Goal: Check status

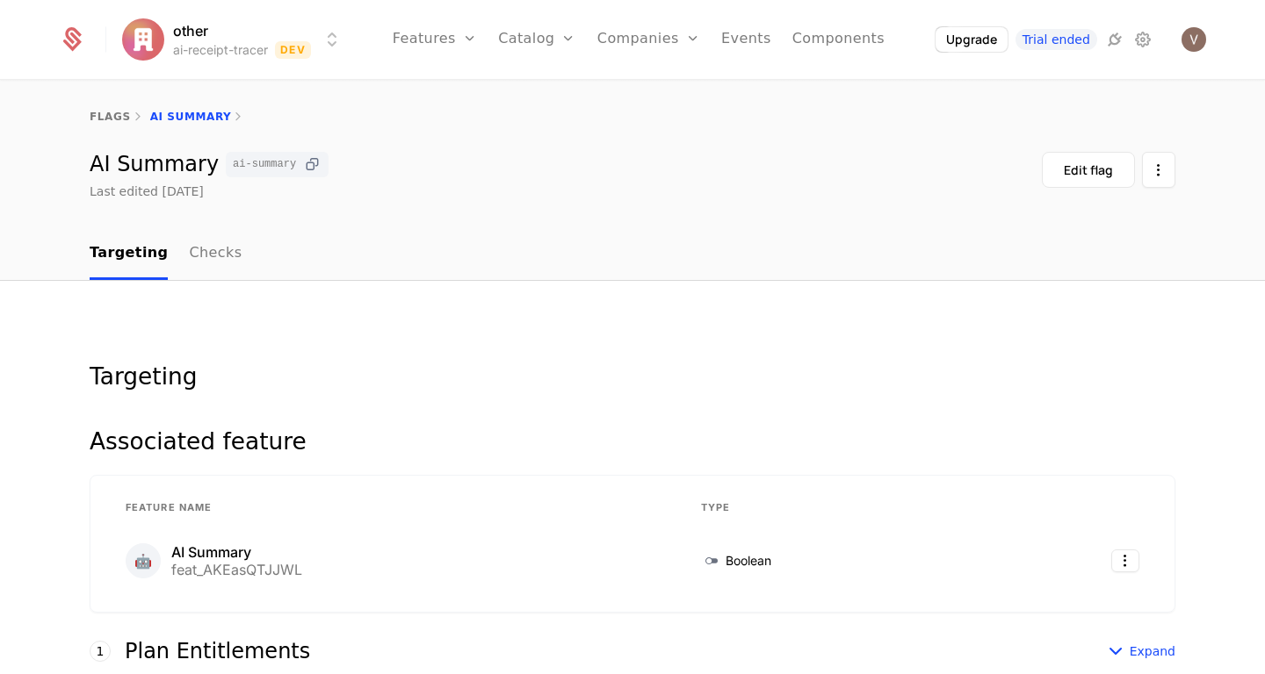
click at [303, 163] on icon at bounding box center [312, 164] width 18 height 18
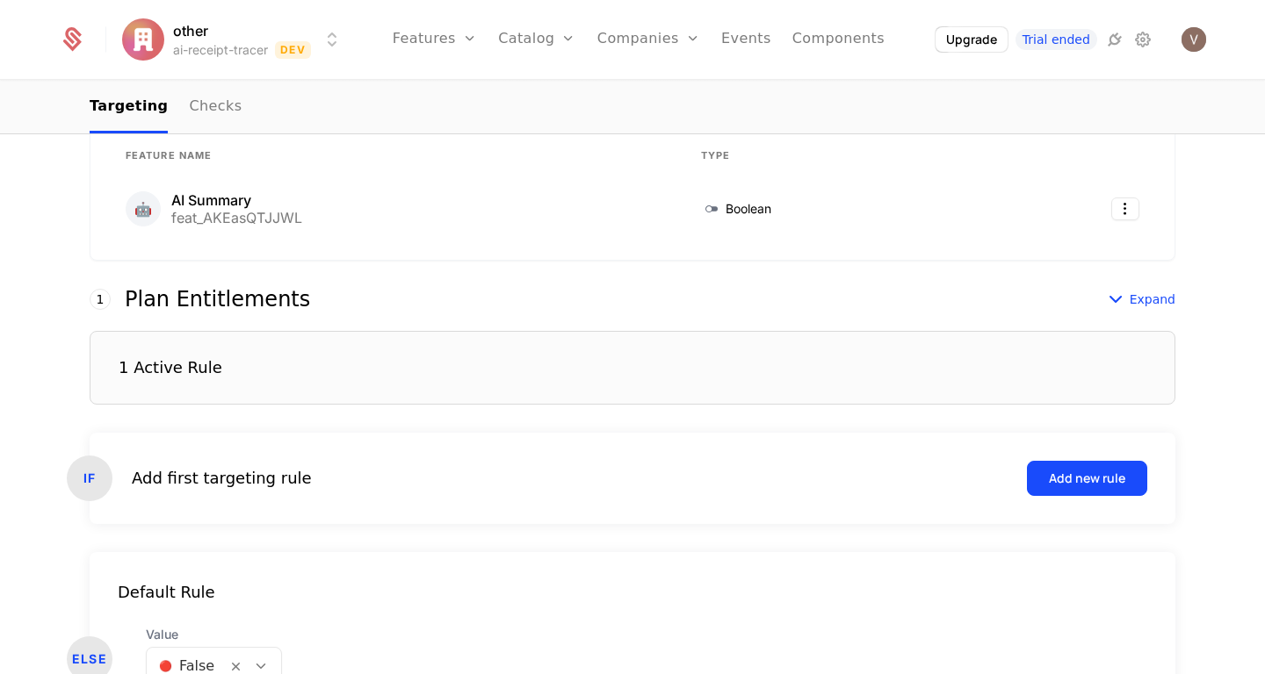
scroll to position [475, 0]
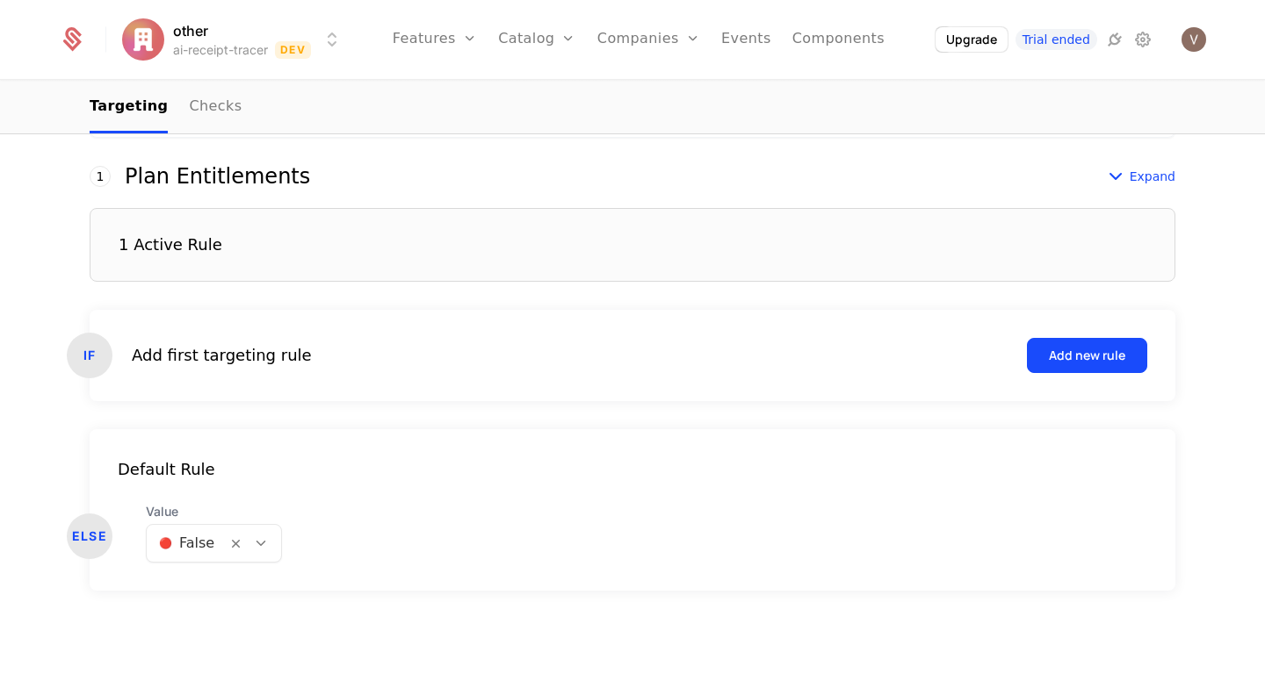
click at [438, 231] on div "1 Active Rule" at bounding box center [632, 245] width 1085 height 74
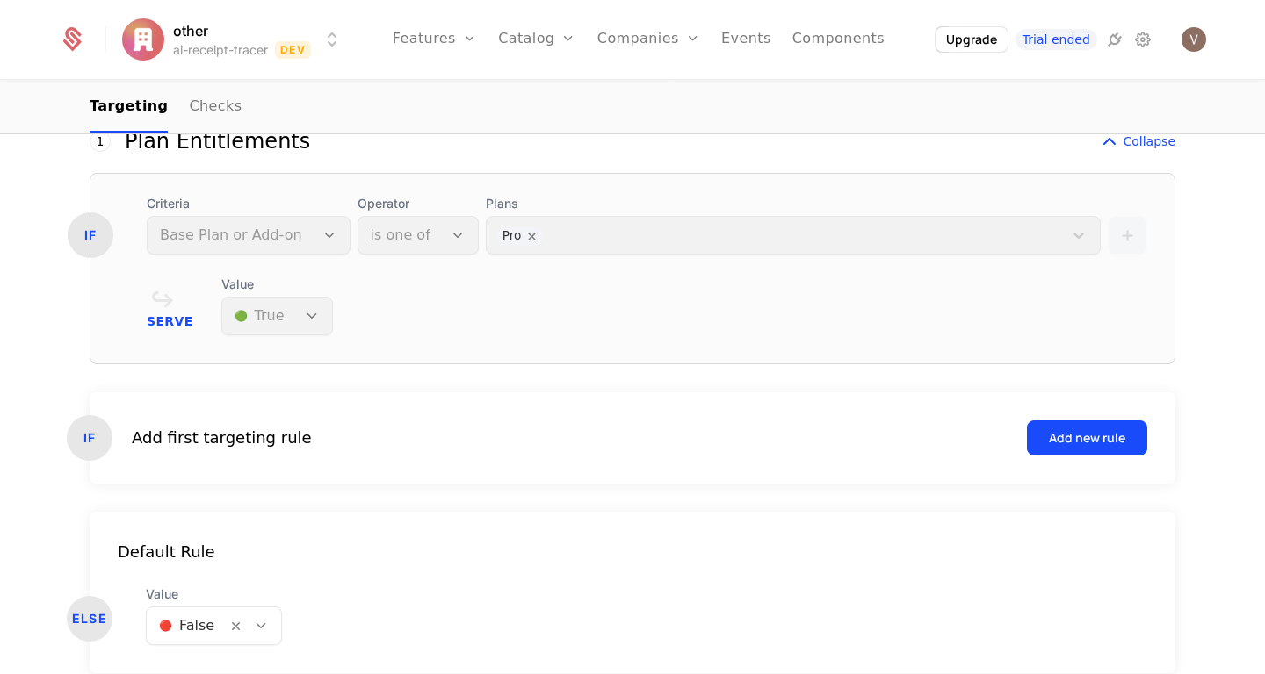
scroll to position [511, 0]
click at [599, 235] on div "Plans Pro" at bounding box center [793, 224] width 615 height 60
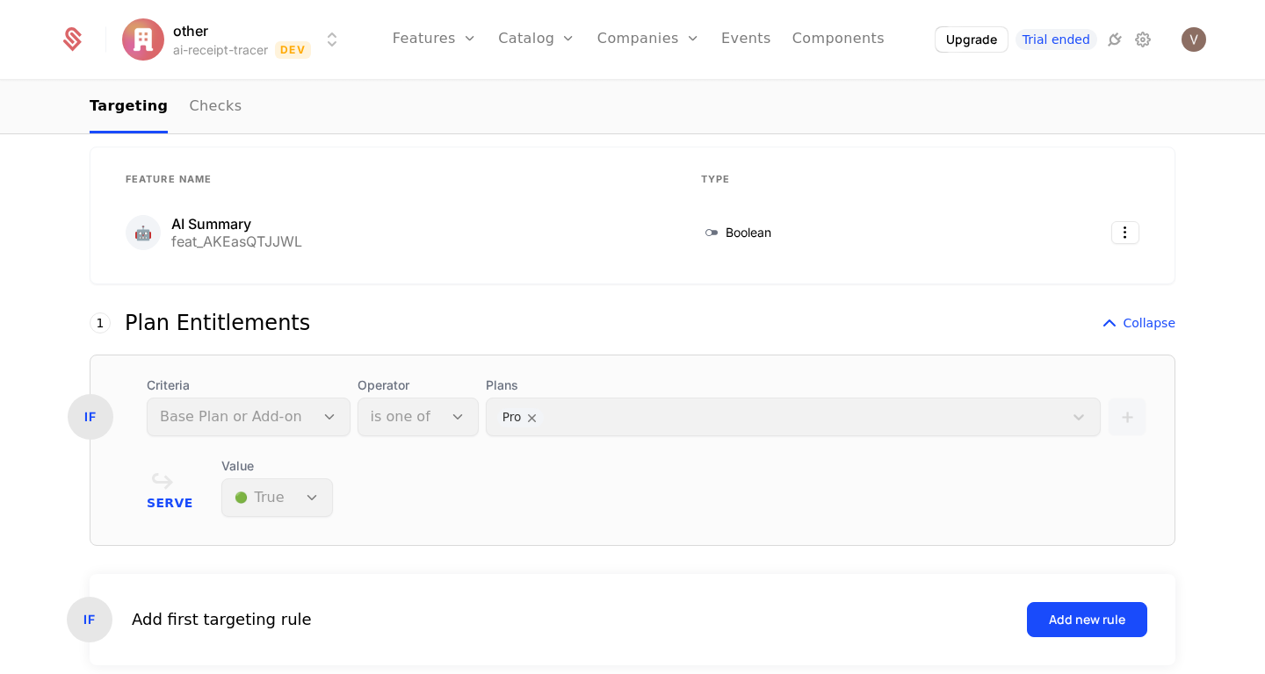
scroll to position [96, 0]
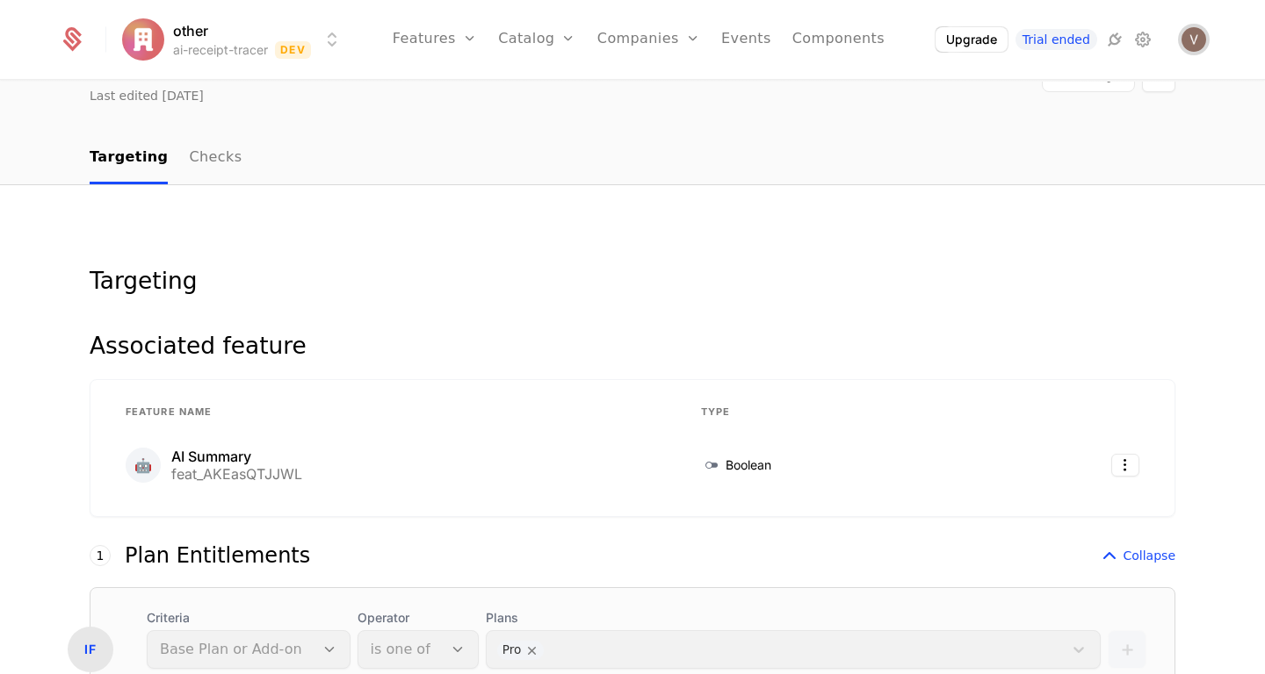
click at [1202, 41] on img "Open user button" at bounding box center [1193, 39] width 25 height 25
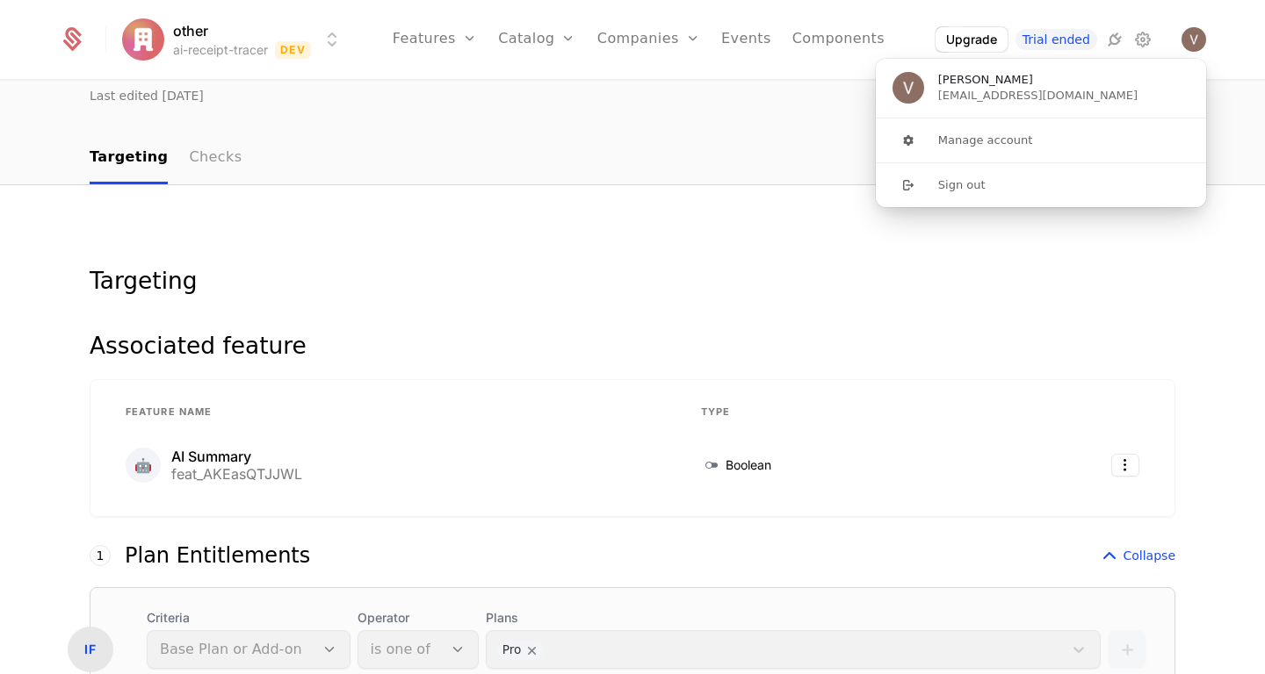
click at [189, 159] on link "Checks" at bounding box center [215, 159] width 53 height 52
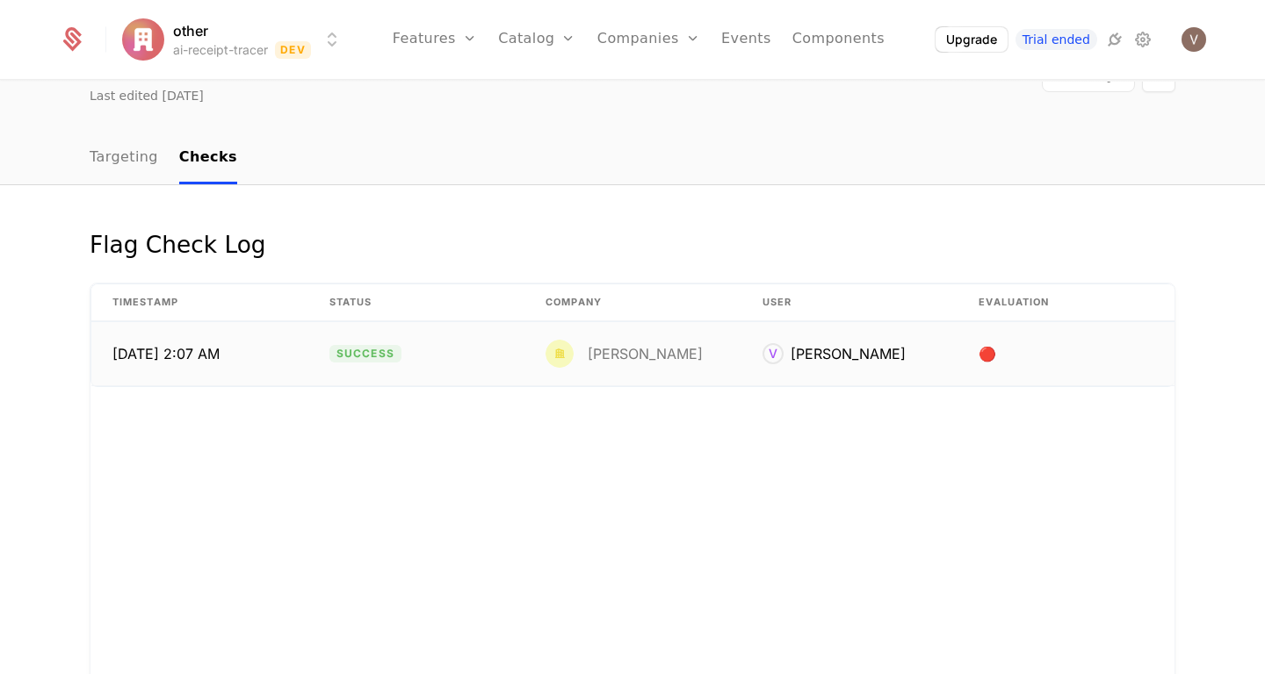
click at [495, 365] on td "Success" at bounding box center [416, 353] width 217 height 63
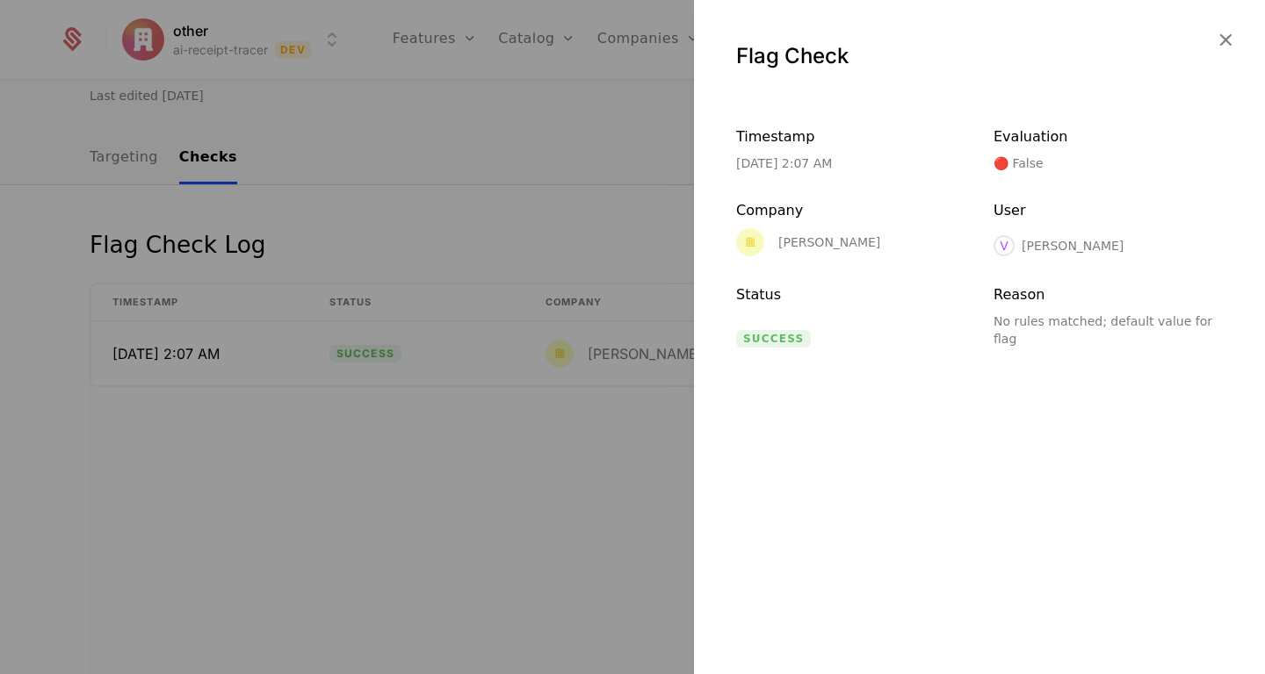
click at [1040, 322] on div "No rules matched; default value for flag" at bounding box center [1107, 330] width 229 height 35
click at [1222, 32] on icon "button" at bounding box center [1225, 39] width 23 height 23
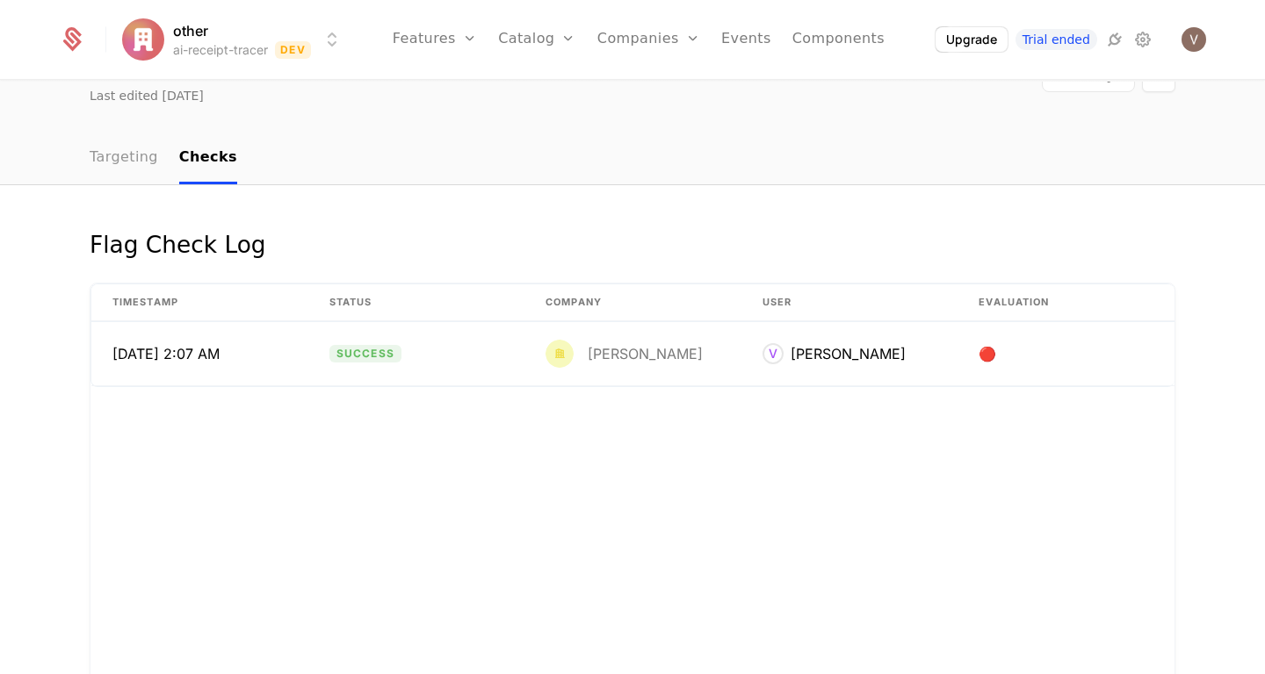
click at [125, 167] on link "Targeting" at bounding box center [124, 159] width 68 height 52
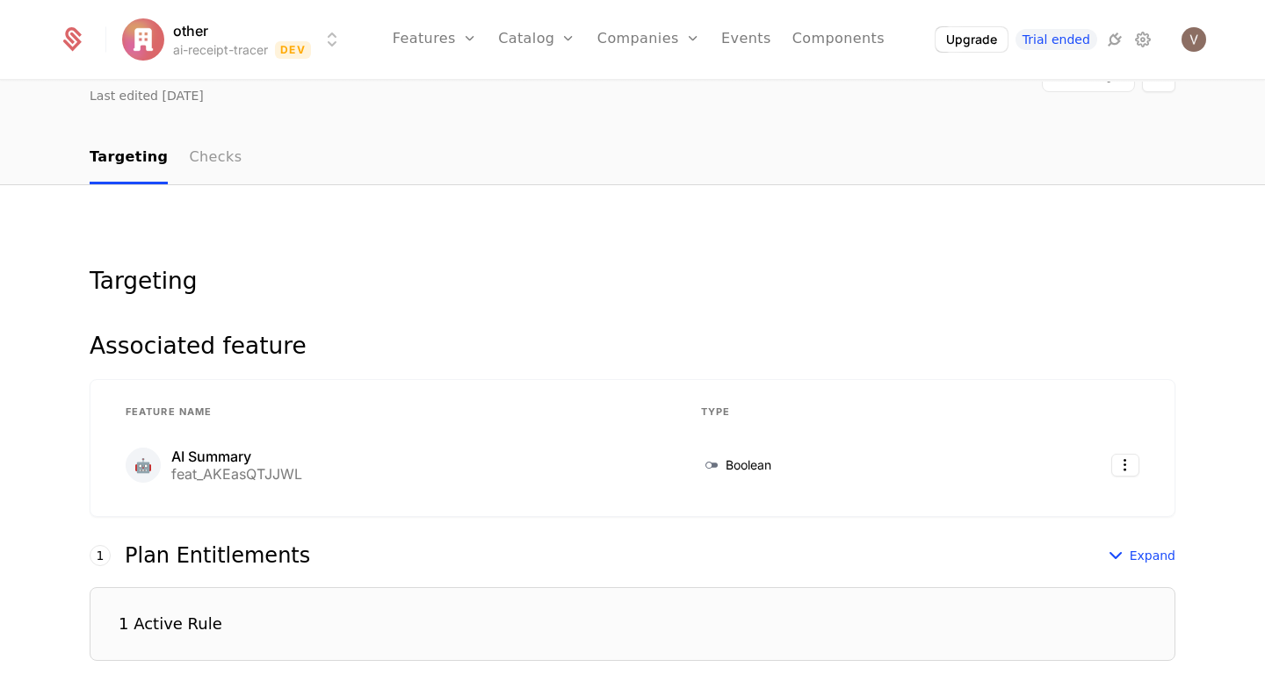
click at [204, 162] on link "Checks" at bounding box center [215, 159] width 53 height 52
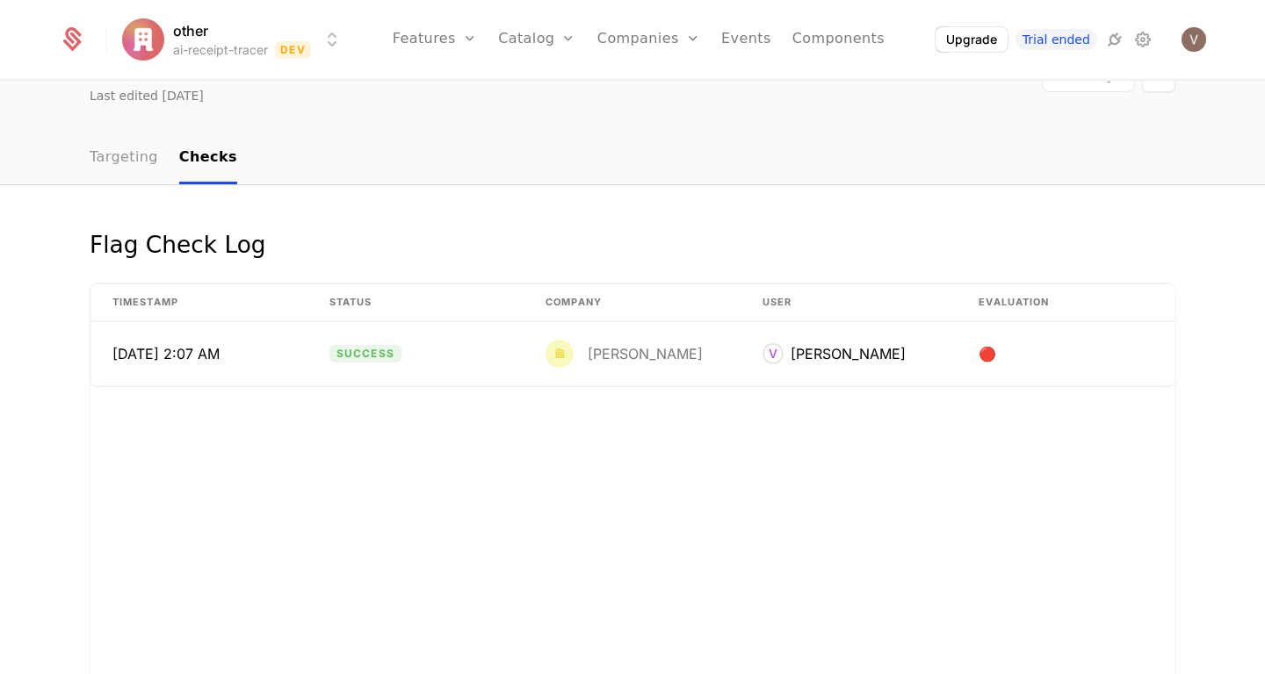
click at [112, 162] on link "Targeting" at bounding box center [124, 159] width 68 height 52
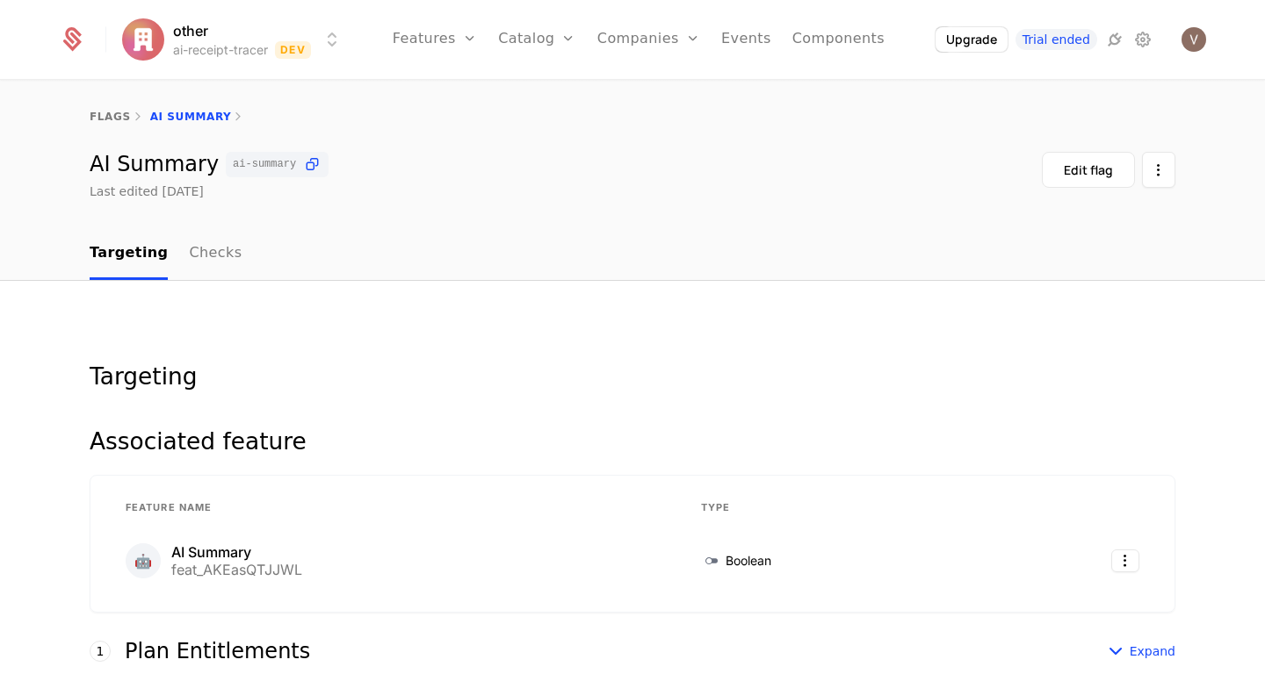
click at [136, 366] on div "Targeting" at bounding box center [632, 376] width 1085 height 23
click at [1157, 172] on html "other ai-receipt-tracer Dev Features Features Flags Catalog Plans Add Ons Credi…" at bounding box center [632, 337] width 1265 height 674
click at [609, 253] on html "other ai-receipt-tracer Dev Features Features Flags Catalog Plans Add Ons Credi…" at bounding box center [632, 337] width 1265 height 674
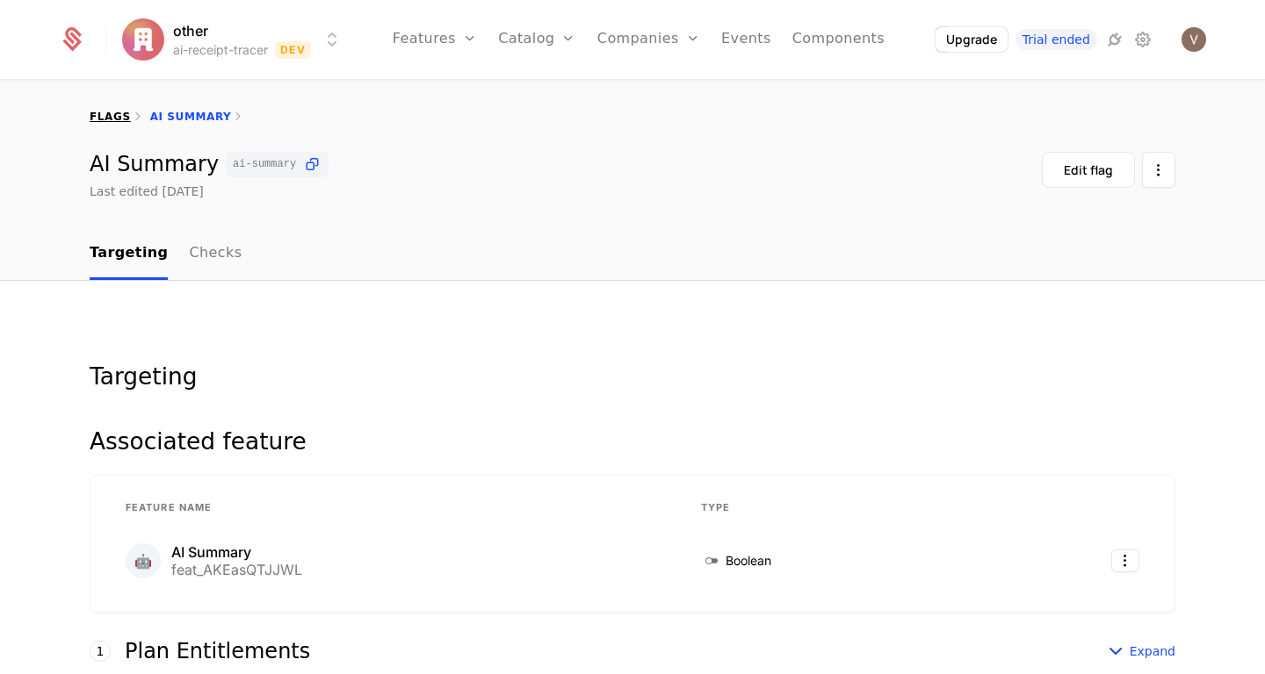
click at [109, 111] on link "flags" at bounding box center [110, 117] width 41 height 12
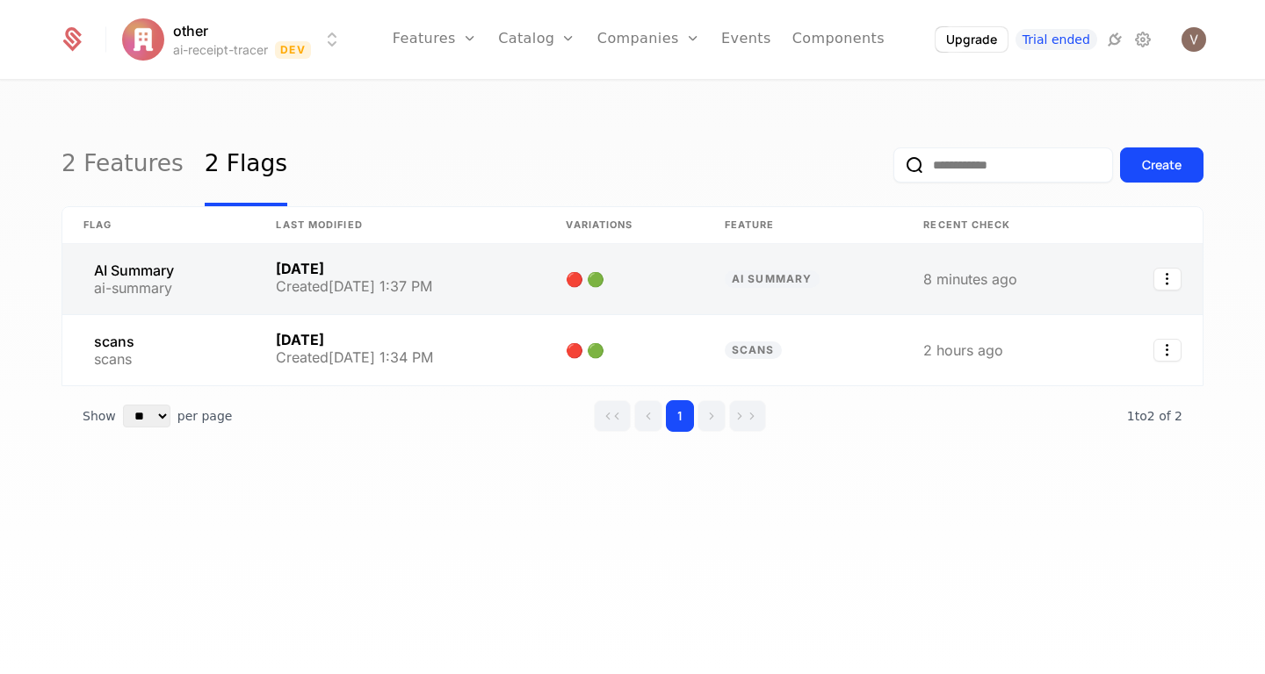
click at [675, 282] on link at bounding box center [623, 279] width 158 height 70
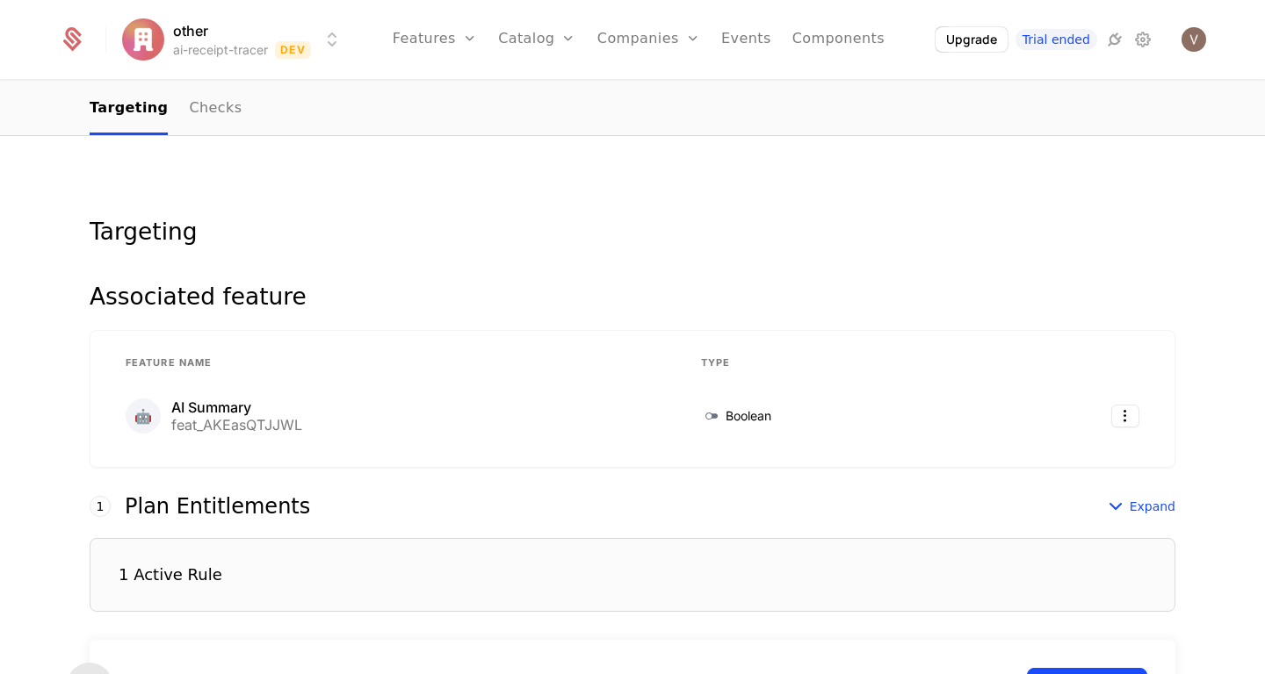
scroll to position [19, 0]
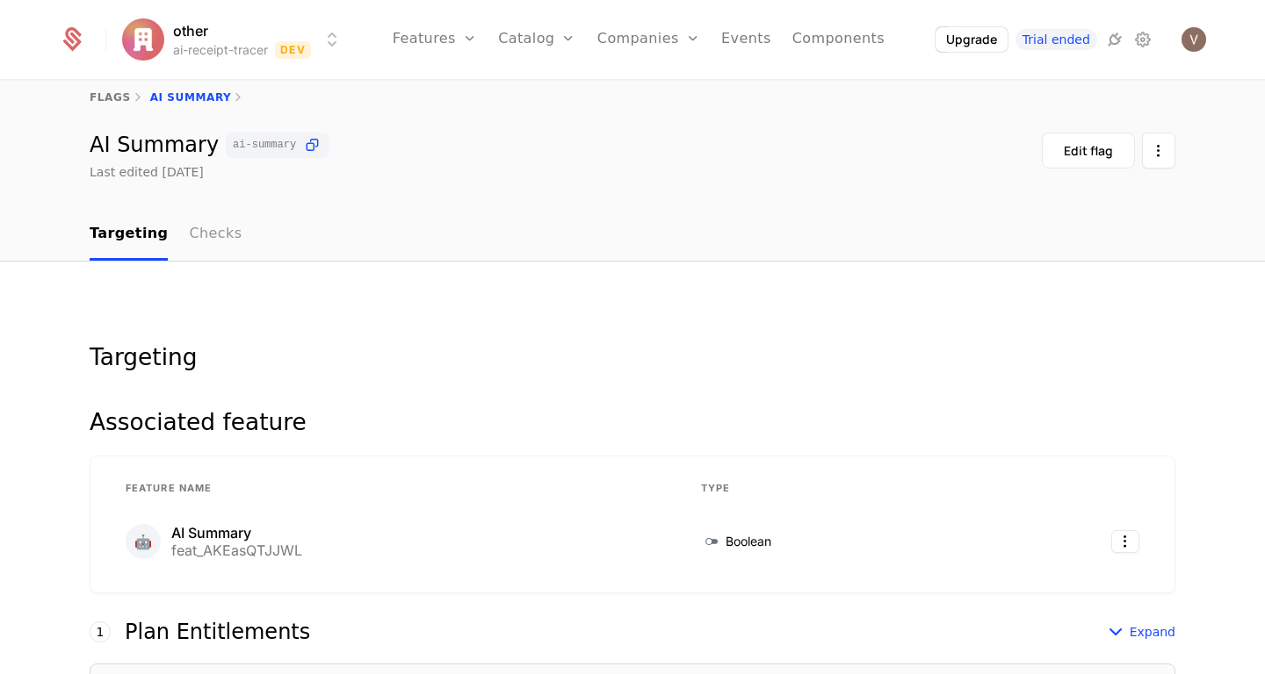
click at [211, 226] on link "Checks" at bounding box center [215, 235] width 53 height 52
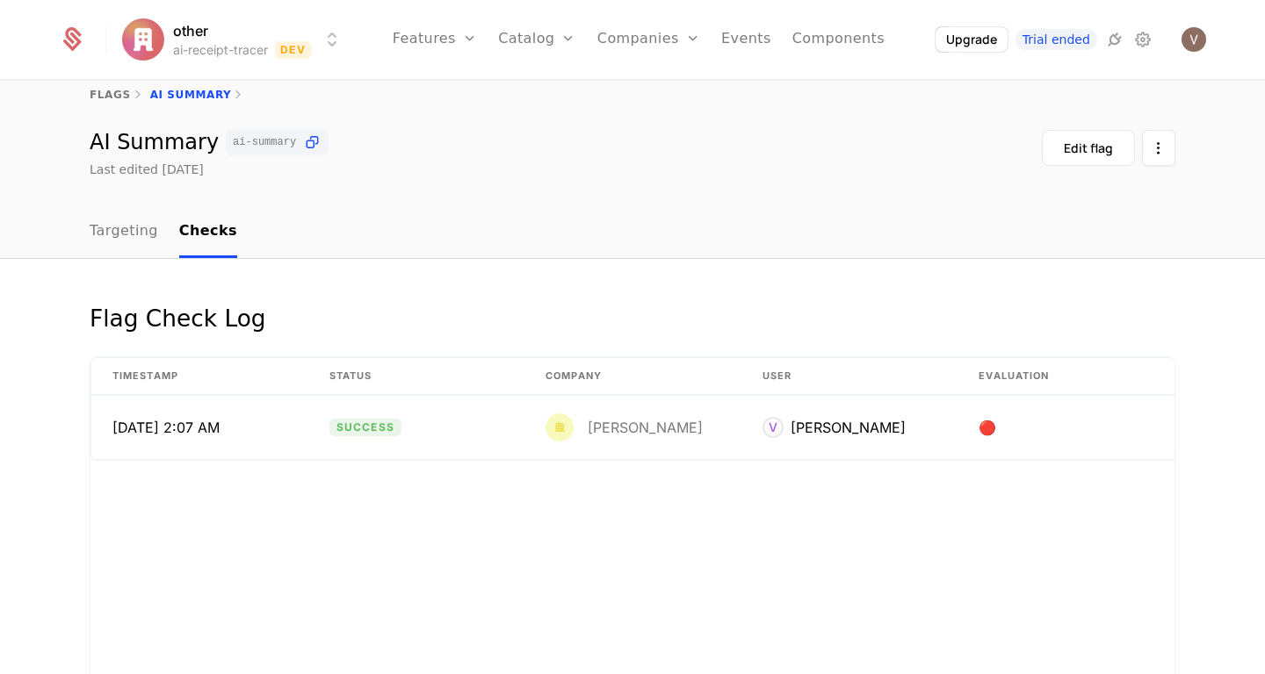
scroll to position [23, 0]
click at [998, 429] on td "🔴" at bounding box center [1065, 426] width 217 height 63
